Goal: Obtain resource: Obtain resource

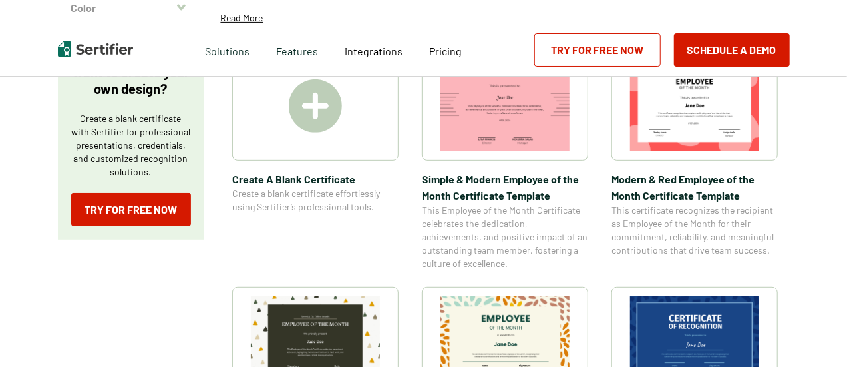
scroll to position [200, 0]
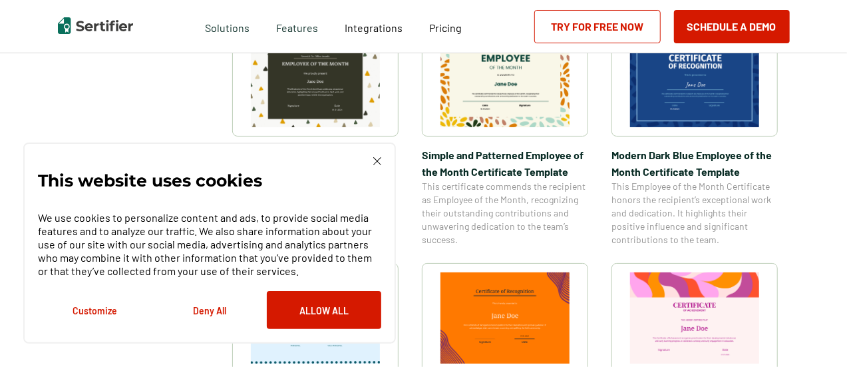
scroll to position [532, 0]
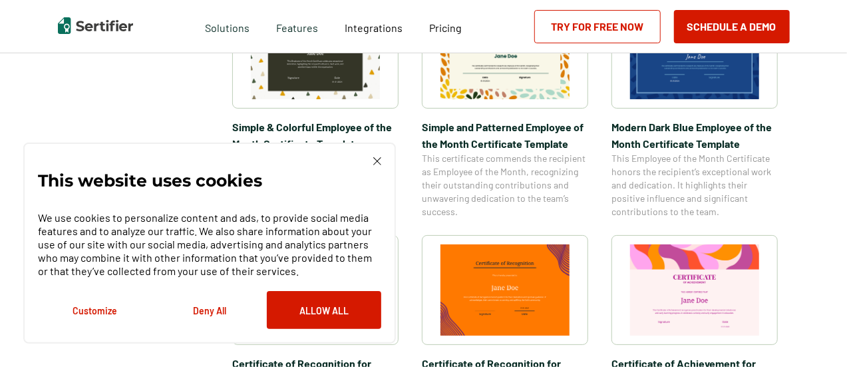
click at [379, 163] on img at bounding box center [377, 161] width 8 height 8
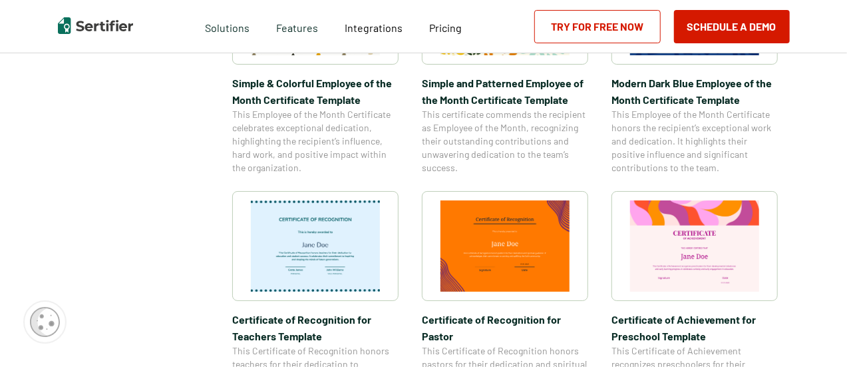
scroll to position [599, 0]
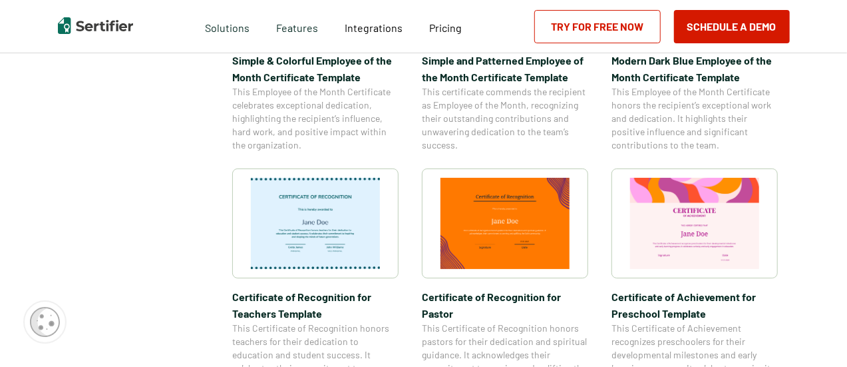
click at [359, 196] on img at bounding box center [315, 223] width 129 height 91
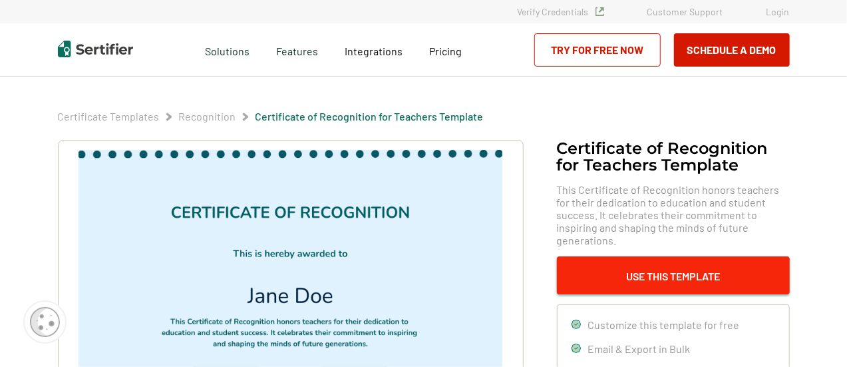
click at [716, 262] on button "Use This Template" at bounding box center [673, 275] width 233 height 38
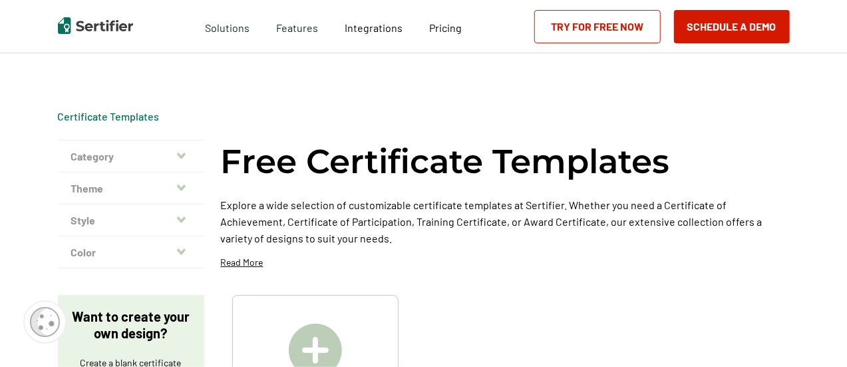
scroll to position [599, 0]
